Goal: Communication & Community: Connect with others

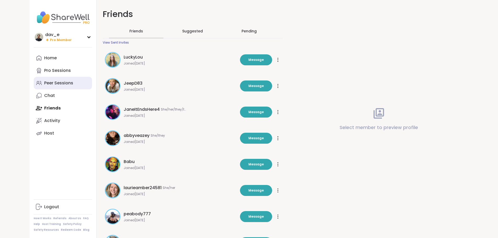
click at [44, 85] on div "Peer Sessions" at bounding box center [58, 83] width 29 height 6
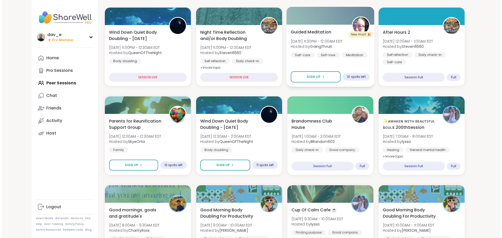
scroll to position [105, 0]
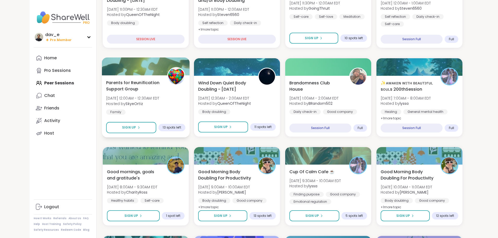
click at [164, 104] on div "Parents for Reunification Support Group [DATE] 12:00AM - 12:30AM EDT Hosted by …" at bounding box center [145, 97] width 79 height 35
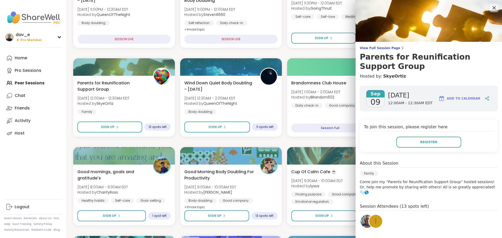
click at [491, 10] on icon at bounding box center [494, 7] width 7 height 7
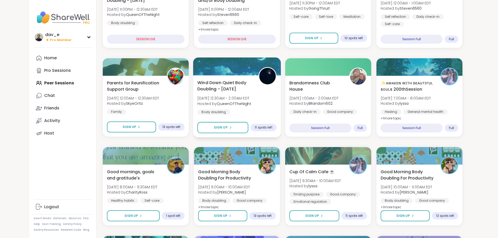
click at [237, 100] on span "[DATE] 12:30AM - 2:00AM EDT" at bounding box center [224, 98] width 54 height 5
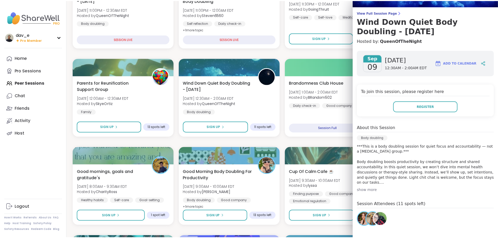
scroll to position [0, 0]
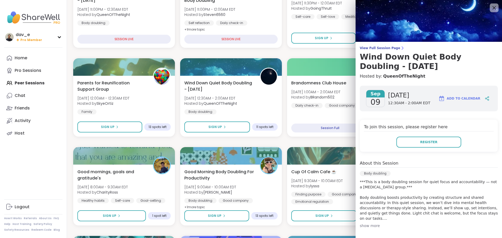
click at [490, 4] on div at bounding box center [494, 7] width 9 height 9
click at [31, 98] on link "Chat" at bounding box center [33, 95] width 58 height 13
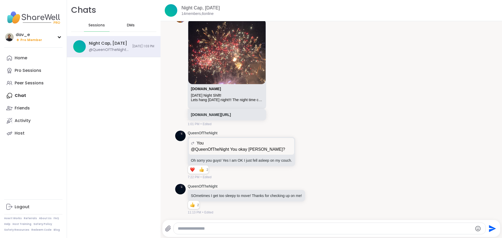
click at [135, 26] on div "DMs" at bounding box center [131, 25] width 26 height 13
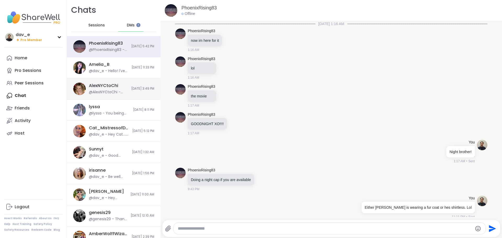
scroll to position [3658, 0]
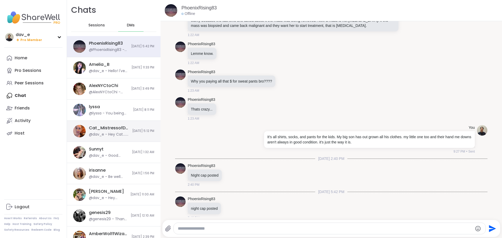
click at [103, 127] on div "Cat_MistressofDarkHearts" at bounding box center [109, 128] width 40 height 6
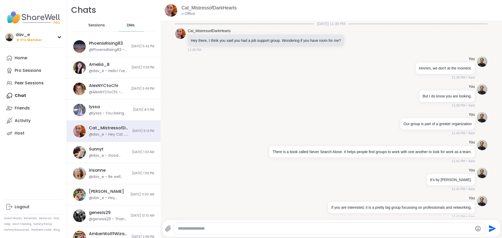
scroll to position [71, 0]
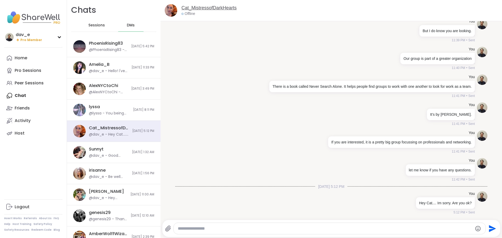
click at [202, 8] on link "Cat_MistressofDarkHearts" at bounding box center [209, 8] width 55 height 7
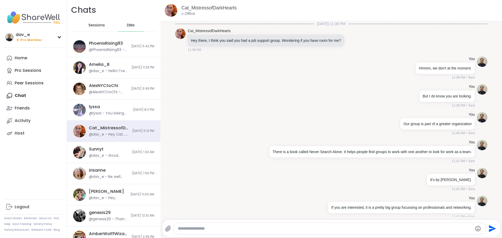
scroll to position [71, 0]
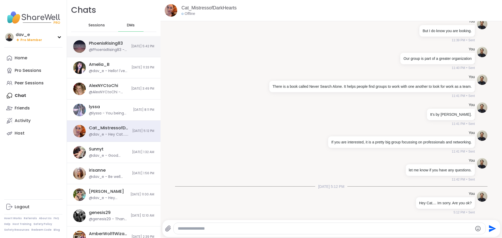
click at [108, 44] on div "PhoenixRising83" at bounding box center [106, 44] width 34 height 6
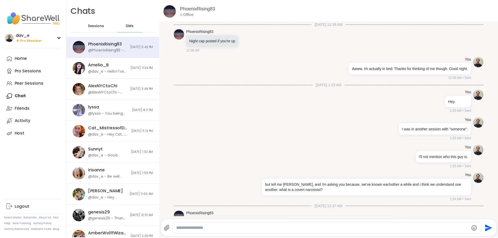
scroll to position [6570, 0]
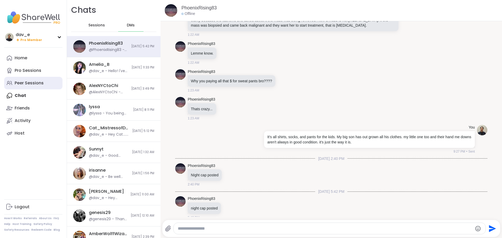
click at [30, 80] on link "Peer Sessions" at bounding box center [33, 83] width 58 height 13
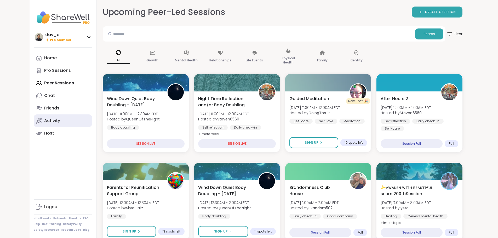
click at [44, 119] on div "Activity" at bounding box center [52, 121] width 16 height 6
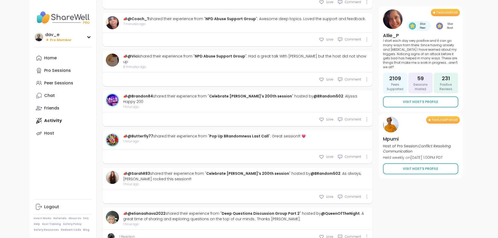
scroll to position [288, 0]
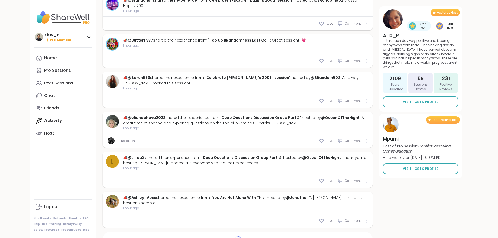
type textarea "*"
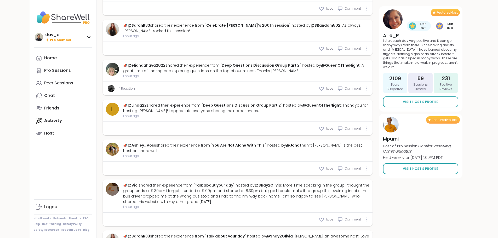
scroll to position [432, 0]
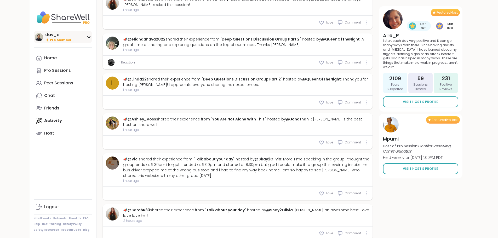
click at [87, 36] on icon at bounding box center [89, 37] width 4 height 3
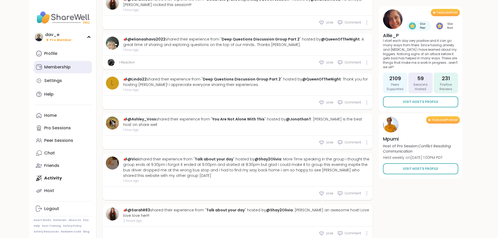
click at [44, 65] on div "Membership" at bounding box center [57, 67] width 26 height 6
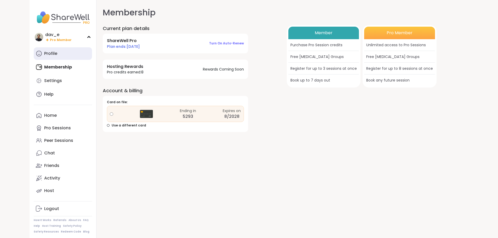
click at [34, 57] on link "Profile" at bounding box center [63, 53] width 58 height 13
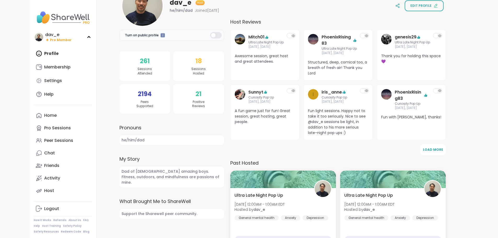
scroll to position [50, 0]
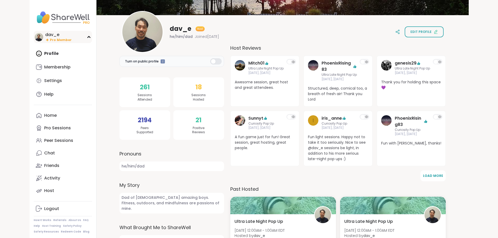
click at [50, 38] on span "Pro Member" at bounding box center [61, 40] width 22 height 4
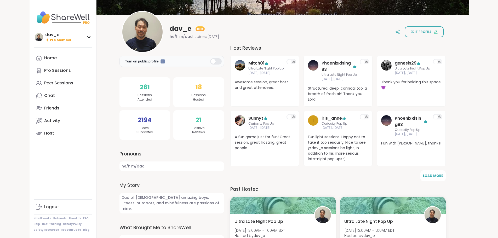
click at [34, 21] on img at bounding box center [63, 17] width 58 height 18
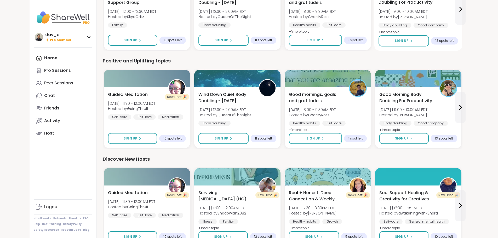
scroll to position [366, 0]
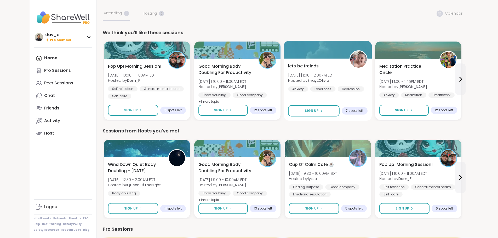
click at [308, 72] on div "lets be freinds Tue 9/9 | 1:00 - 2:00PM EDT Hosted by Shay2Olivia Anxiety Lonel…" at bounding box center [328, 77] width 80 height 29
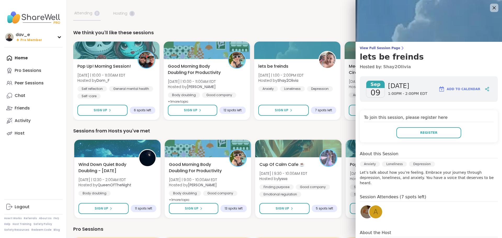
click at [391, 68] on link "Shay2Olivia" at bounding box center [397, 67] width 28 height 6
click at [491, 6] on icon at bounding box center [494, 7] width 7 height 7
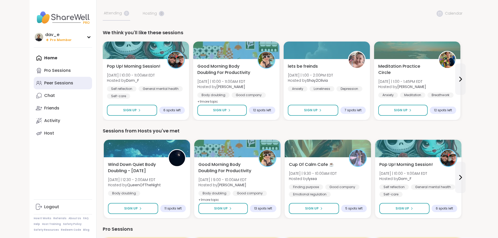
click at [44, 82] on div "Peer Sessions" at bounding box center [58, 83] width 29 height 6
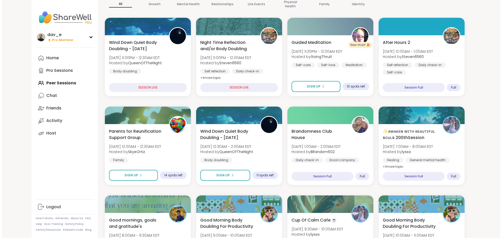
scroll to position [26, 0]
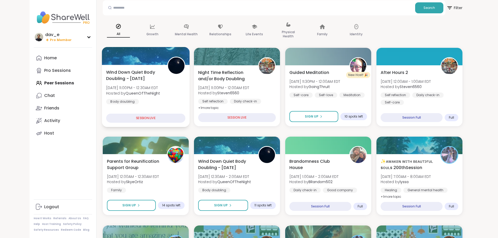
click at [160, 93] on div "Wind Down Quiet Body Doubling - Monday Mon, Sep 08 | 11:00PM - 12:30AM EDT Host…" at bounding box center [145, 86] width 79 height 35
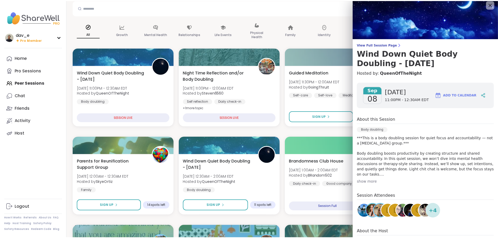
scroll to position [0, 0]
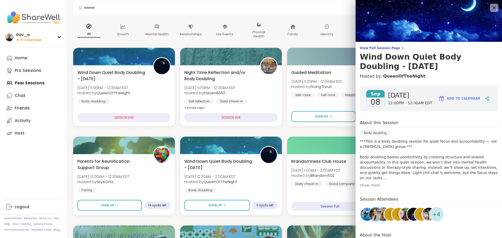
click at [381, 45] on div "View Full Session Page Wind Down Quiet Body Doubling - Monday Hosted by: QueenO…" at bounding box center [429, 135] width 146 height 270
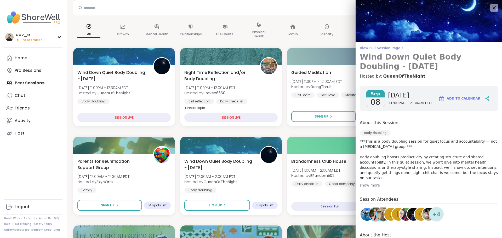
click at [381, 47] on span "View Full Session Page" at bounding box center [429, 48] width 138 height 4
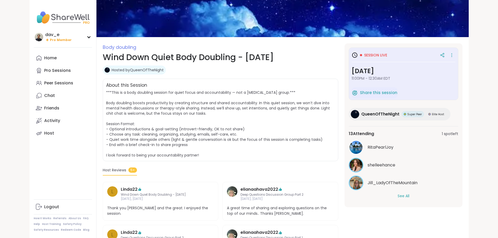
scroll to position [105, 0]
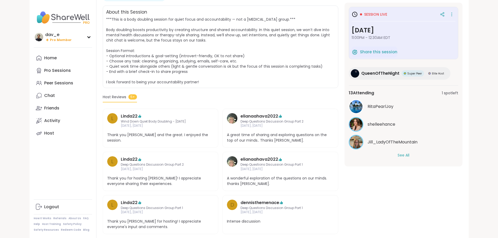
click at [410, 155] on button "See All" at bounding box center [404, 155] width 12 height 5
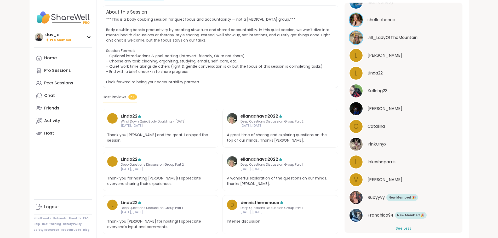
click at [385, 129] on span "Catalina" at bounding box center [376, 126] width 17 height 6
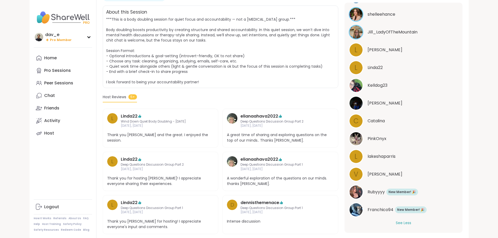
scroll to position [111, 0]
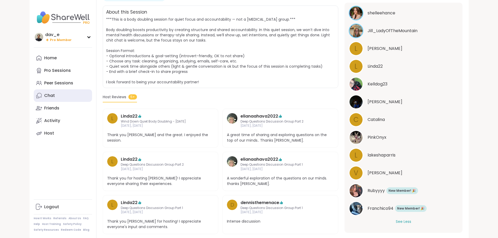
click at [34, 93] on link "Chat" at bounding box center [63, 95] width 58 height 13
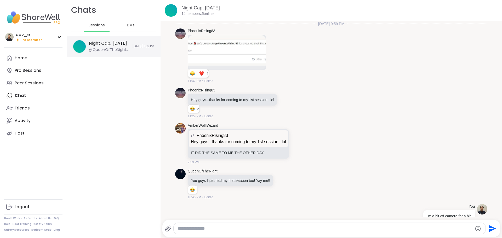
scroll to position [1661, 0]
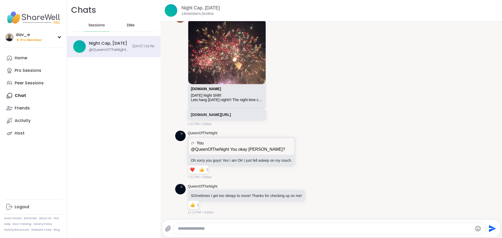
click at [135, 31] on div "DMs" at bounding box center [131, 25] width 26 height 13
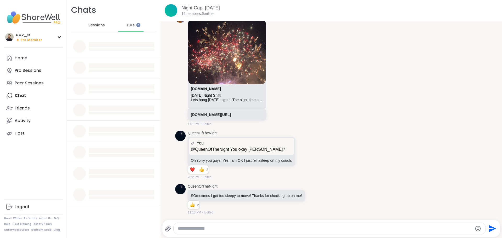
scroll to position [0, 0]
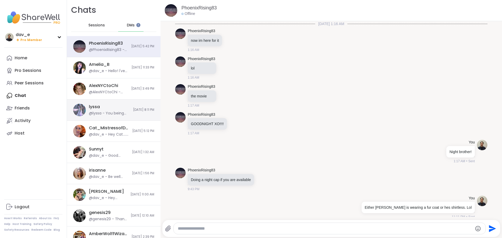
scroll to position [3658, 0]
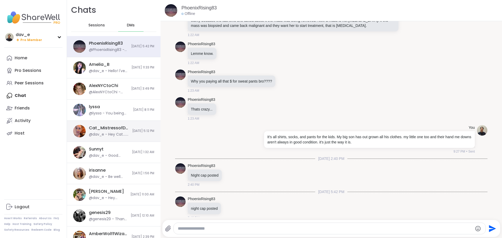
click at [95, 126] on div "Cat_MistressofDarkHearts" at bounding box center [109, 128] width 40 height 6
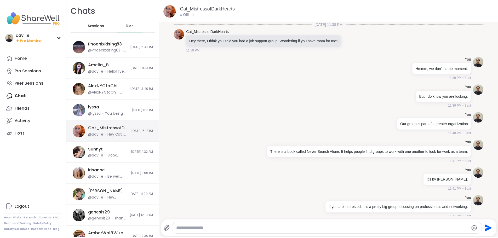
scroll to position [71, 0]
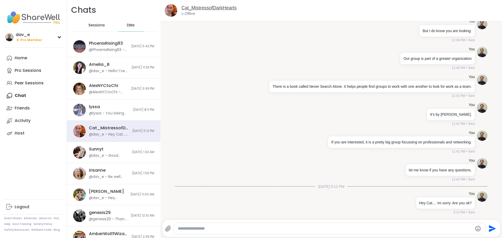
click at [212, 7] on link "Cat_MistressofDarkHearts" at bounding box center [209, 8] width 55 height 7
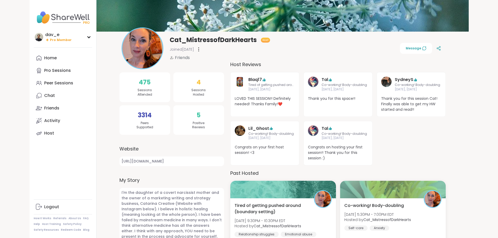
scroll to position [78, 0]
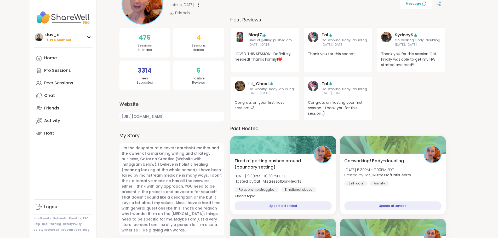
click at [169, 115] on link "https://www.instagram.com/catarina7000/" at bounding box center [172, 117] width 105 height 10
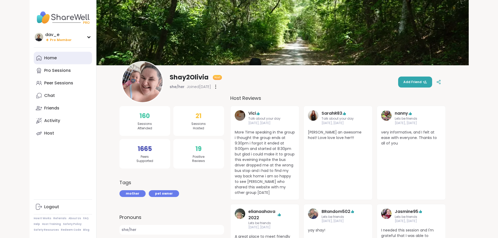
drag, startPoint x: 36, startPoint y: 61, endPoint x: 40, endPoint y: 61, distance: 4.2
click at [36, 61] on link "Home" at bounding box center [63, 58] width 58 height 13
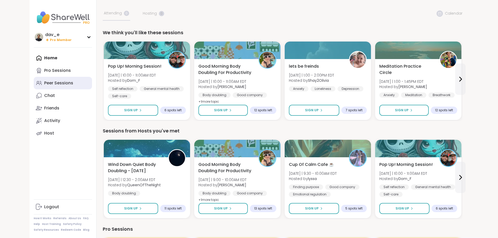
click at [34, 81] on link "Peer Sessions" at bounding box center [63, 83] width 58 height 13
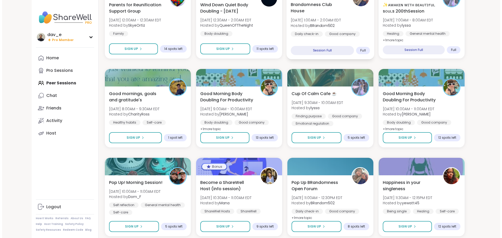
scroll to position [183, 0]
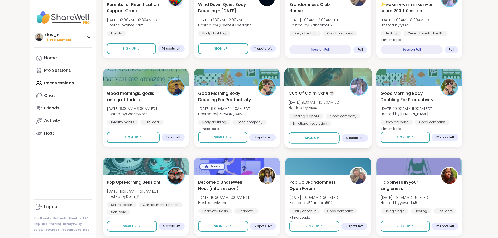
click at [303, 114] on div "Finding purpose" at bounding box center [306, 116] width 35 height 5
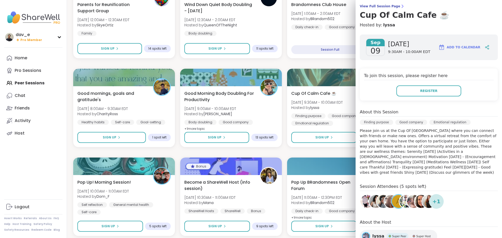
scroll to position [0, 0]
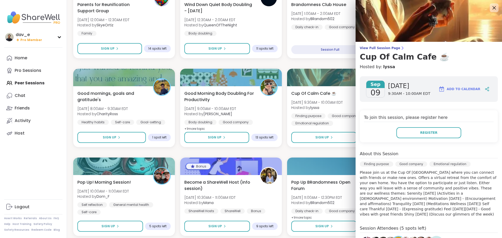
click at [491, 10] on icon at bounding box center [494, 7] width 7 height 7
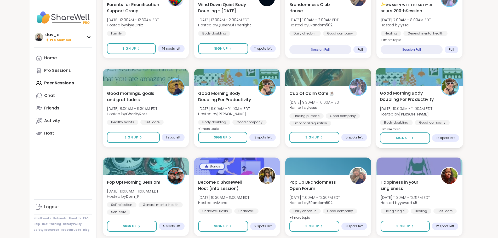
click at [418, 109] on span "[DATE] 10:00AM - 11:00AM EDT" at bounding box center [406, 108] width 53 height 5
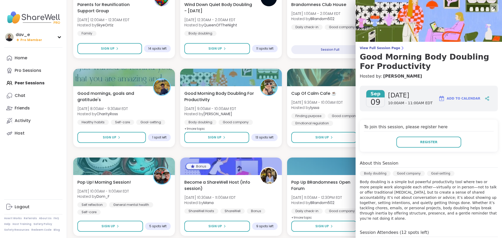
click at [493, 7] on icon at bounding box center [494, 7] width 3 height 3
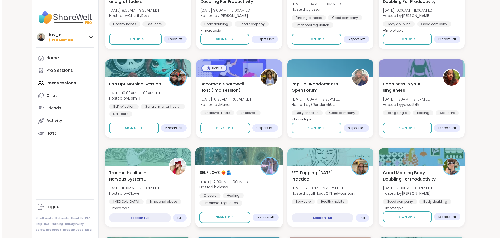
scroll to position [314, 0]
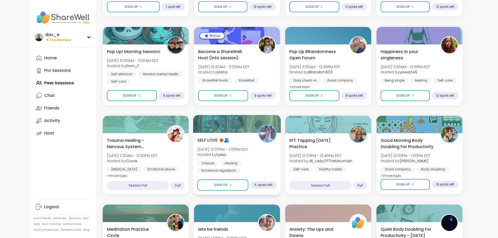
click at [241, 152] on span "[DATE] 12:00PM - 1:00PM EDT" at bounding box center [222, 149] width 51 height 5
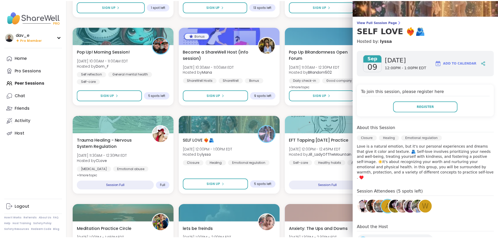
scroll to position [0, 0]
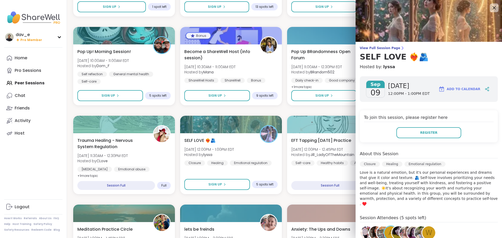
click at [491, 10] on icon at bounding box center [494, 7] width 7 height 7
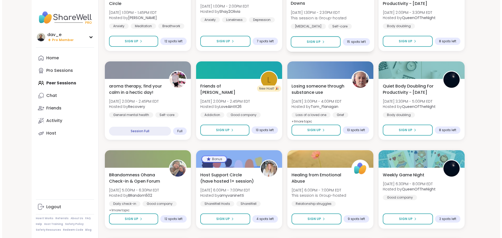
scroll to position [549, 0]
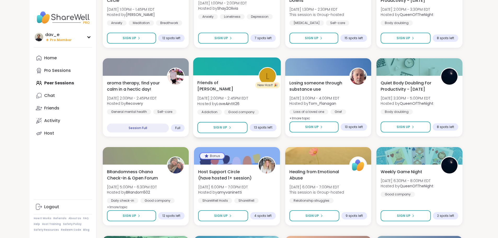
click at [261, 115] on div "Friends of Bill W. Tue, Sep 09 | 2:00PM - 2:45PM EDT Hosted by LoveAintIt26 Add…" at bounding box center [237, 106] width 88 height 62
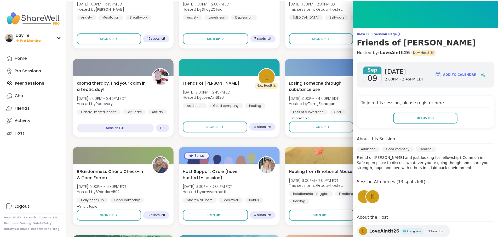
scroll to position [30, 0]
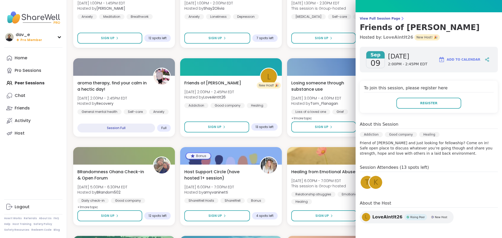
click at [387, 35] on link "LoveAintIt26" at bounding box center [398, 37] width 30 height 6
click at [361, 184] on div "t" at bounding box center [367, 182] width 13 height 13
click at [374, 183] on span "K" at bounding box center [376, 183] width 4 height 10
click at [381, 29] on h3 "Friends of Bill W." at bounding box center [429, 27] width 138 height 9
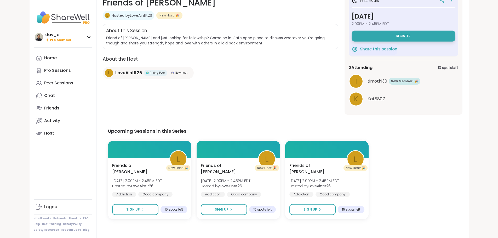
scroll to position [90, 0]
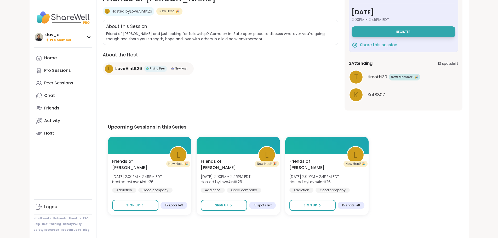
click at [115, 68] on span "LoveAintIt26" at bounding box center [128, 69] width 27 height 6
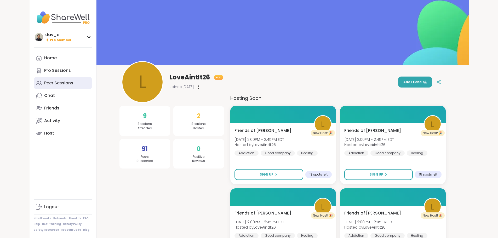
click at [44, 80] on div "Peer Sessions" at bounding box center [58, 83] width 29 height 6
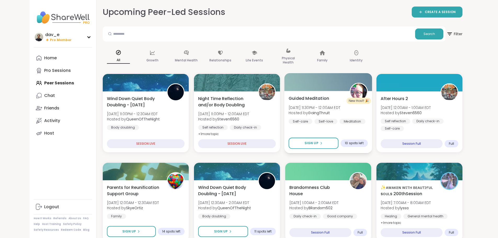
click at [365, 109] on div "Guided Meditation [DATE] 11:30PM - 12:00AM EDT Hosted by GoingThruIt Self-care …" at bounding box center [328, 109] width 79 height 29
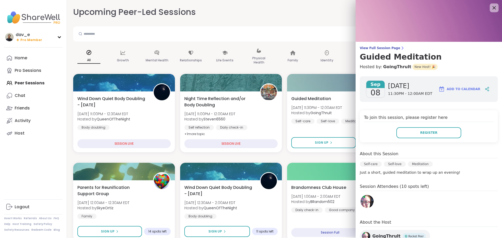
click at [493, 9] on icon at bounding box center [494, 7] width 3 height 3
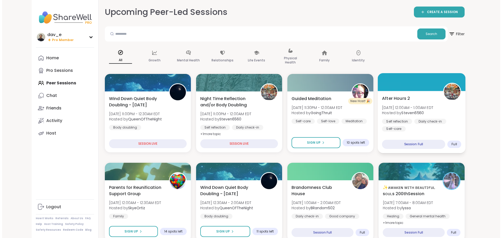
scroll to position [52, 0]
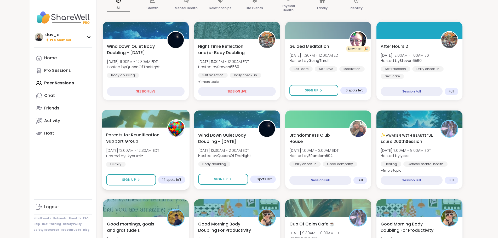
click at [156, 156] on div "Parents for Reunification Support Group [DATE] 12:00AM - 12:30AM EDT Hosted by …" at bounding box center [145, 149] width 79 height 35
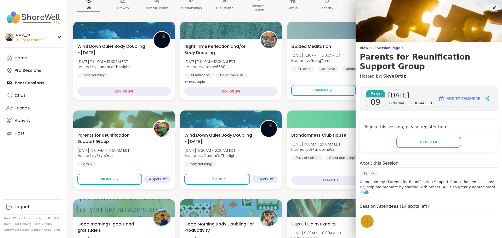
click at [369, 216] on div "i" at bounding box center [367, 221] width 13 height 13
click at [491, 8] on icon at bounding box center [494, 7] width 7 height 7
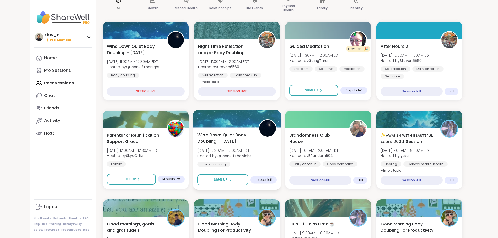
click at [237, 153] on span "[DATE] 12:30AM - 2:00AM EDT" at bounding box center [224, 150] width 54 height 5
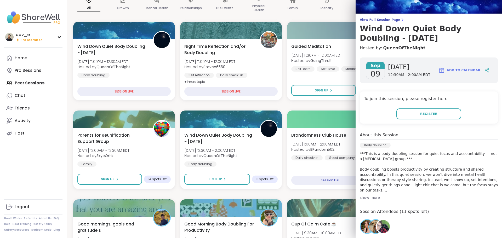
scroll to position [72, 0]
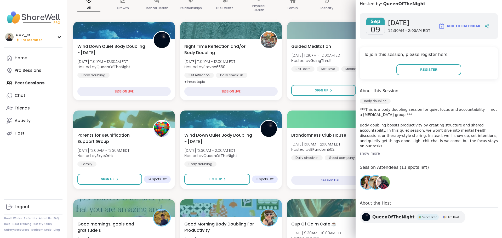
click at [377, 187] on img at bounding box center [383, 182] width 13 height 13
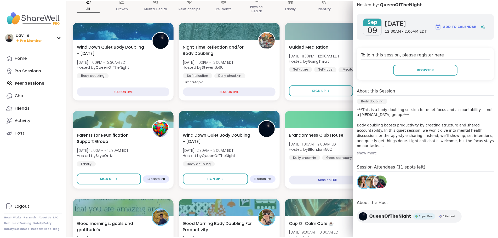
scroll to position [0, 0]
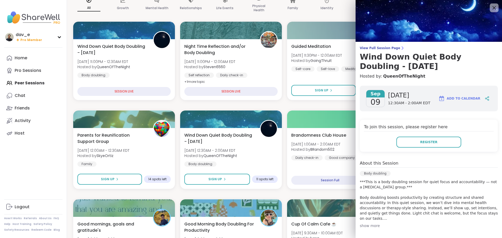
click at [491, 4] on icon at bounding box center [494, 7] width 7 height 7
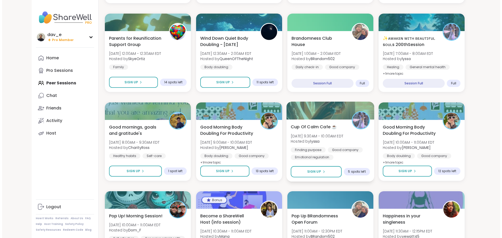
scroll to position [157, 0]
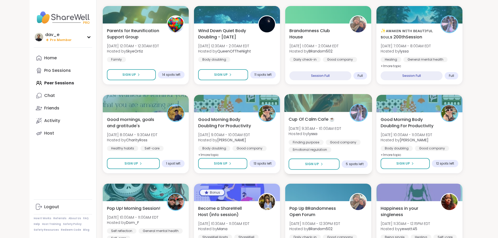
click at [358, 126] on div "Cup Of Calm Cafe ☕️ [DATE] 9:30AM - 10:00AM EDT Hosted by lyssa Finding purpose…" at bounding box center [328, 134] width 79 height 36
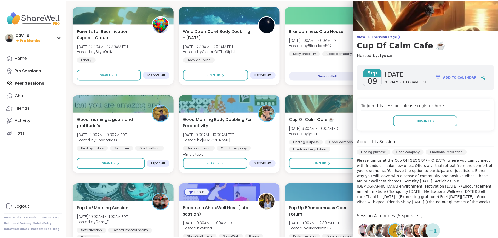
scroll to position [0, 0]
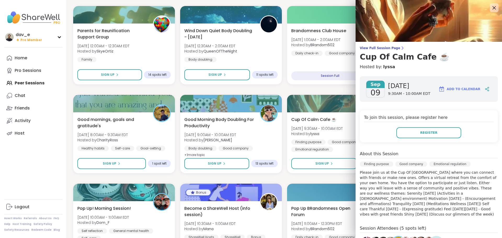
click at [491, 8] on icon at bounding box center [494, 7] width 7 height 7
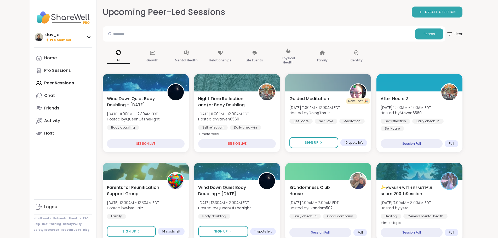
click at [34, 19] on img at bounding box center [63, 17] width 58 height 18
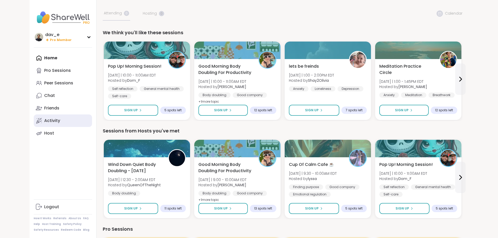
click at [41, 116] on link "Activity" at bounding box center [63, 121] width 58 height 13
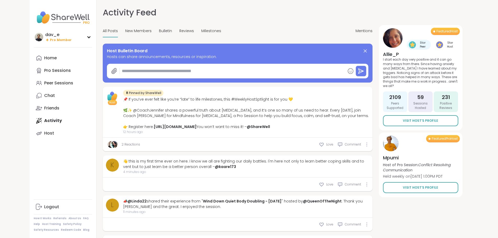
type textarea "*"
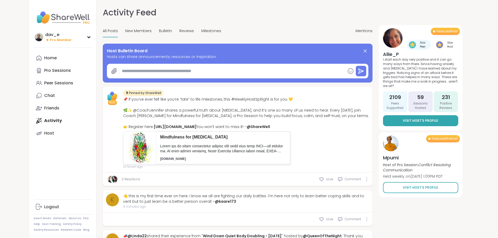
click at [438, 118] on span "Visit Host’s Profile" at bounding box center [420, 120] width 35 height 5
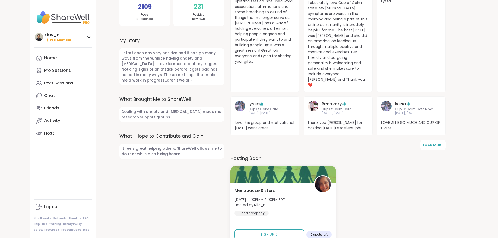
scroll to position [142, 0]
click at [285, 197] on span "[DATE] 4:00PM - 5:00PM EDT" at bounding box center [259, 199] width 51 height 5
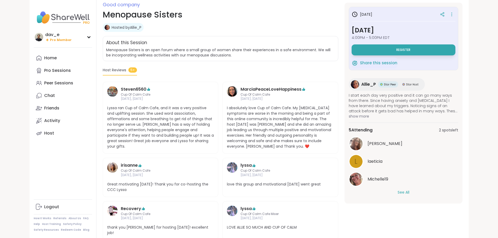
scroll to position [74, 0]
click at [431, 193] on div "See All" at bounding box center [404, 192] width 110 height 5
click at [429, 193] on div "See All" at bounding box center [404, 192] width 110 height 5
click at [410, 194] on button "See All" at bounding box center [404, 192] width 12 height 5
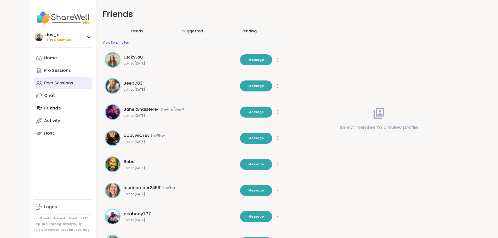
click at [34, 80] on link "Peer Sessions" at bounding box center [63, 83] width 58 height 13
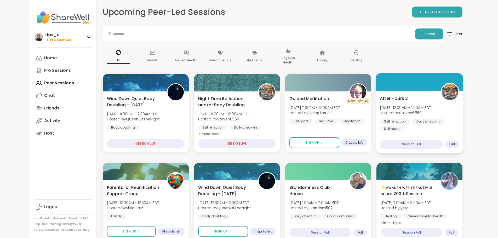
click at [438, 132] on div "After Hours 2 [DATE] 12:00AM - 1:00AM EDT Hosted by Steven6560 Self reflection …" at bounding box center [420, 122] width 88 height 62
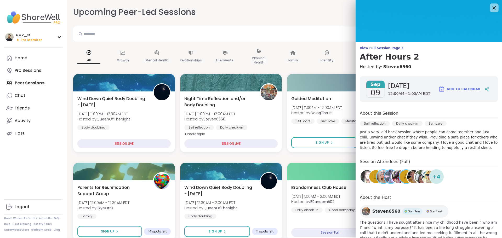
click at [491, 8] on icon at bounding box center [494, 7] width 7 height 7
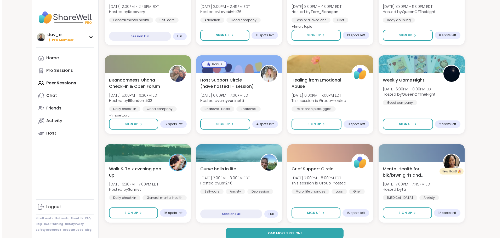
scroll to position [647, 0]
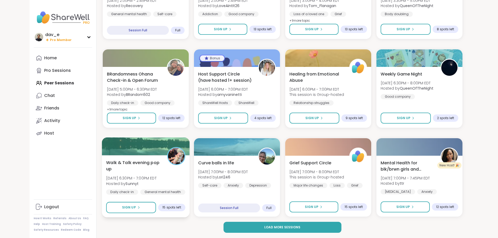
click at [168, 156] on img at bounding box center [176, 156] width 16 height 16
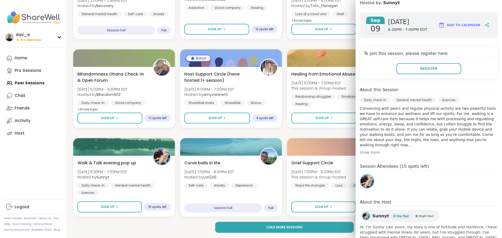
scroll to position [0, 0]
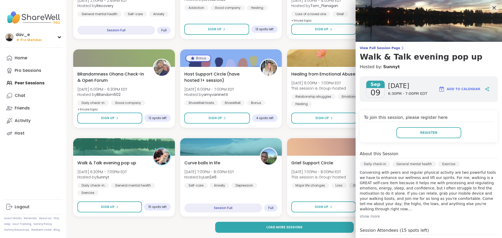
click at [491, 9] on icon at bounding box center [494, 7] width 7 height 7
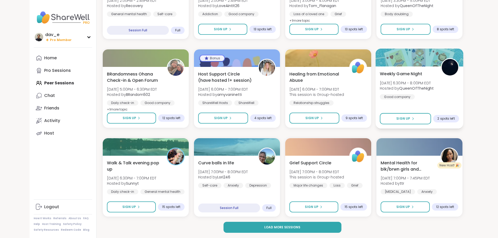
click at [424, 85] on span "[DATE] 6:30PM - 8:00PM EDT" at bounding box center [407, 82] width 54 height 5
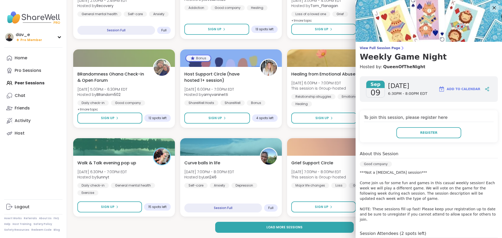
click at [491, 5] on icon at bounding box center [494, 7] width 7 height 7
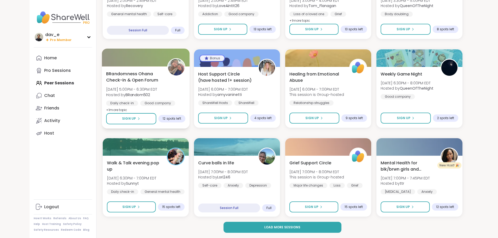
click at [163, 105] on div "Daily check-in Good company Body doubling" at bounding box center [145, 107] width 79 height 13
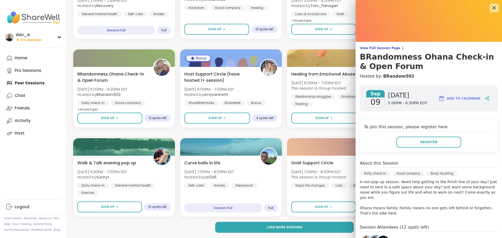
click at [491, 6] on icon at bounding box center [494, 7] width 7 height 7
